Goal: Find specific page/section: Find specific page/section

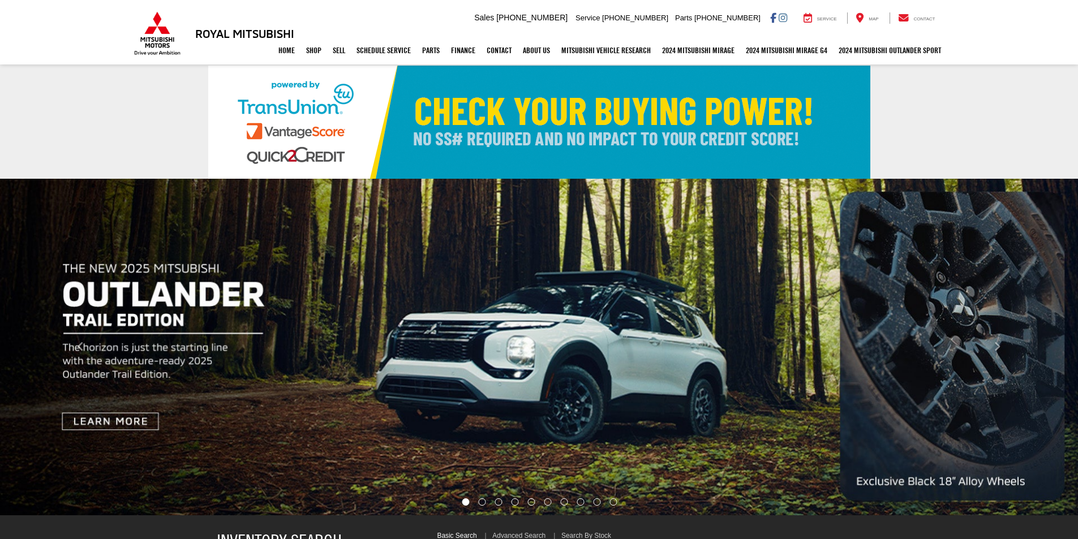
select select "Mitsubishi"
click at [919, 21] on span "Contact" at bounding box center [923, 18] width 21 height 5
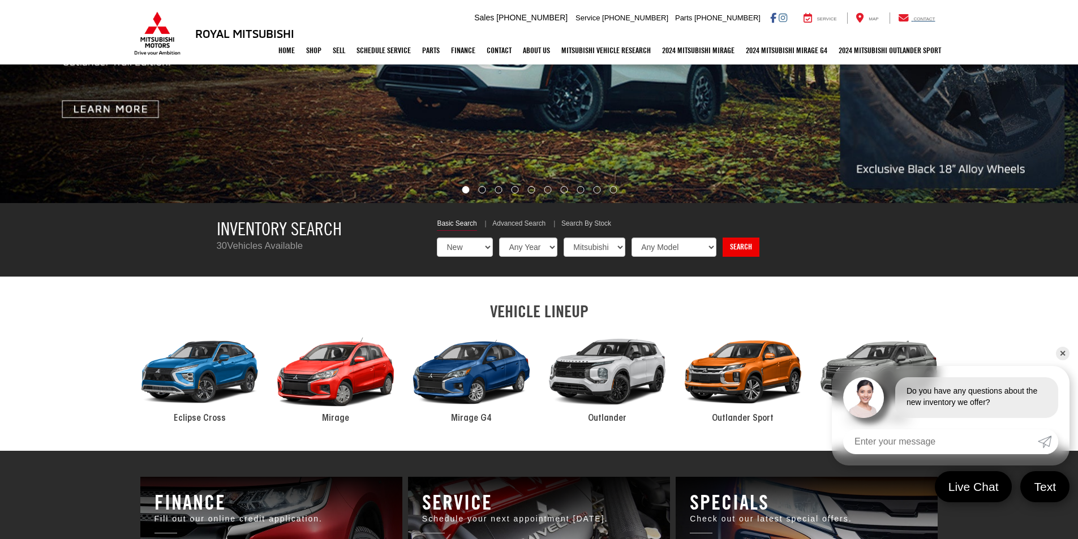
scroll to position [226, 0]
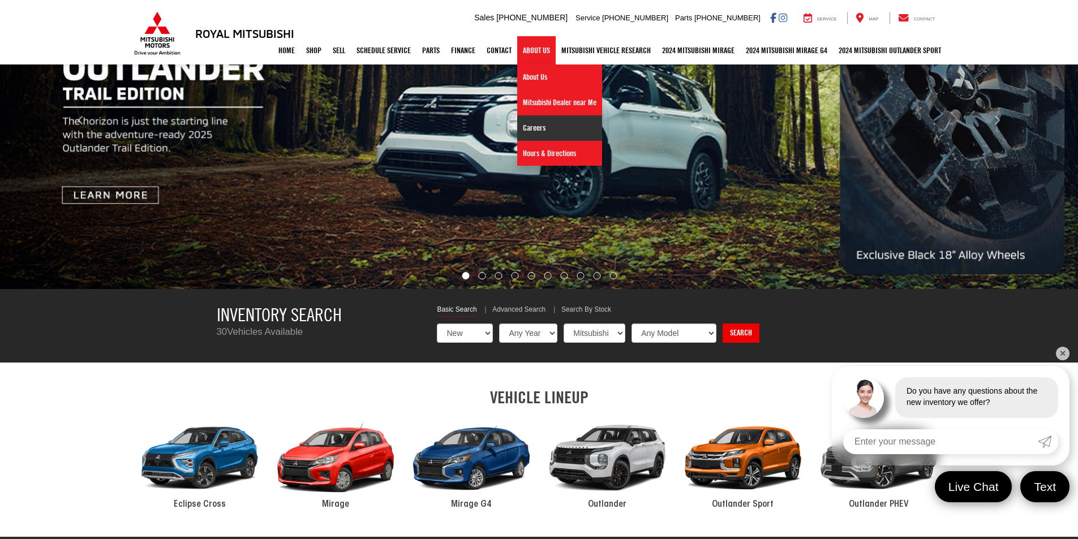
click at [533, 124] on link "Careers" at bounding box center [559, 127] width 85 height 25
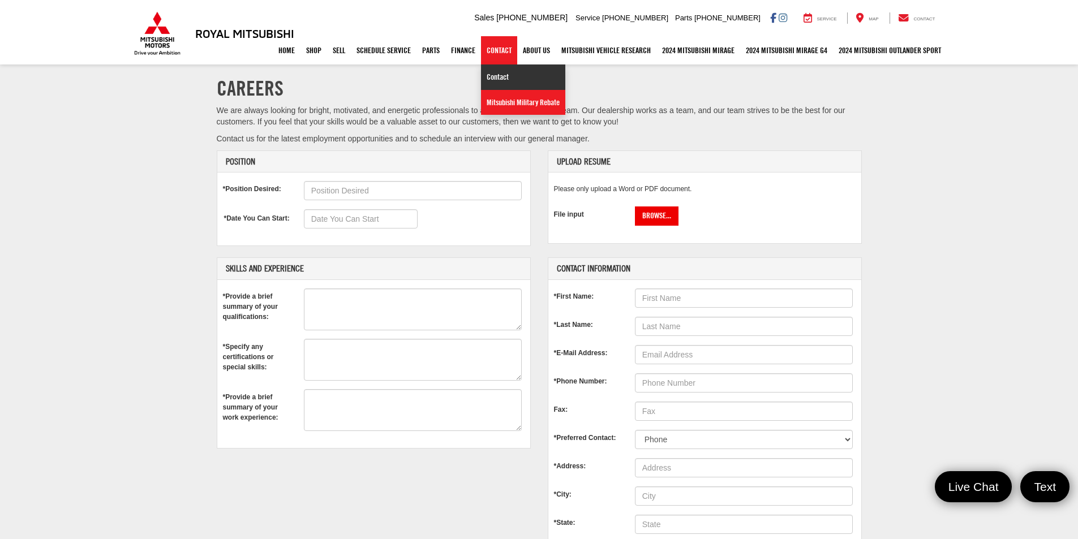
click at [493, 79] on link "Contact" at bounding box center [523, 76] width 84 height 25
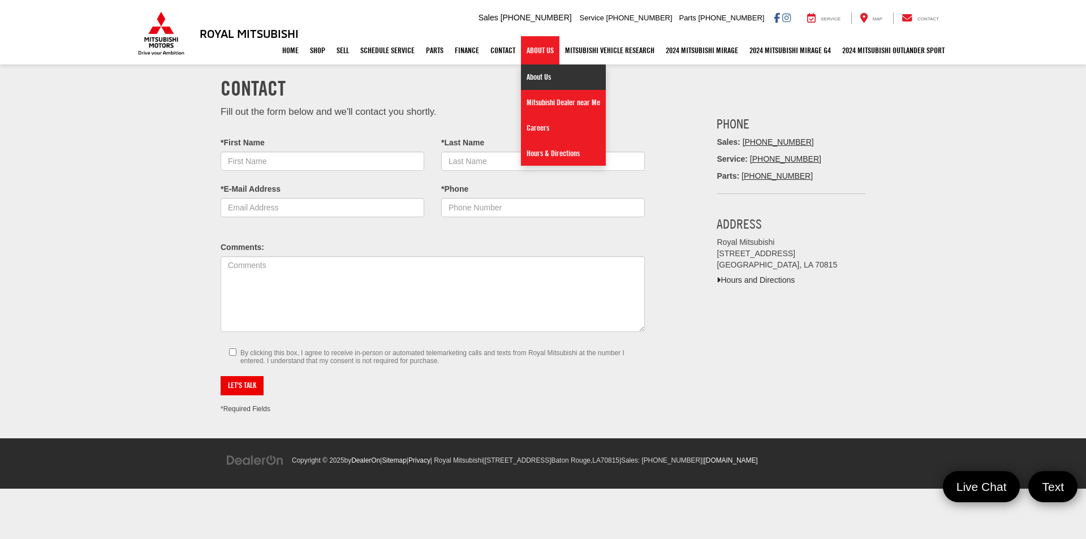
click at [533, 76] on link "About Us" at bounding box center [563, 76] width 85 height 25
